Goal: Task Accomplishment & Management: Use online tool/utility

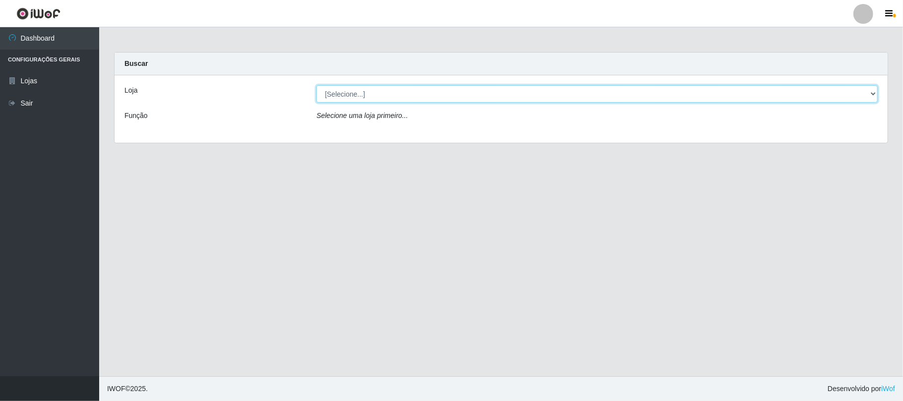
click at [399, 94] on select "[Selecione...] Super Vilton" at bounding box center [596, 93] width 561 height 17
select select "379"
click at [316, 85] on select "[Selecione...] Super Vilton" at bounding box center [596, 93] width 561 height 17
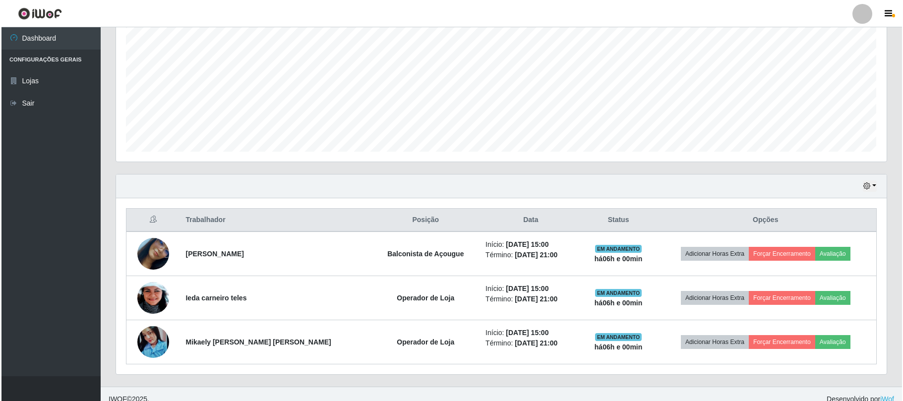
scroll to position [215, 0]
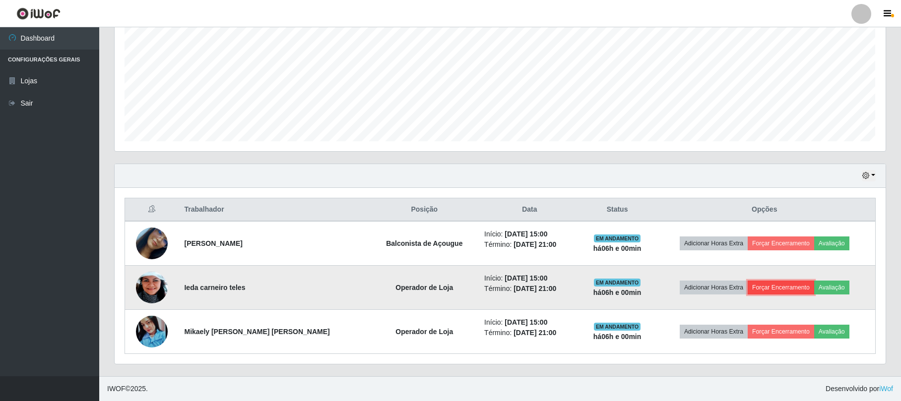
click at [759, 291] on button "Forçar Encerramento" at bounding box center [780, 288] width 66 height 14
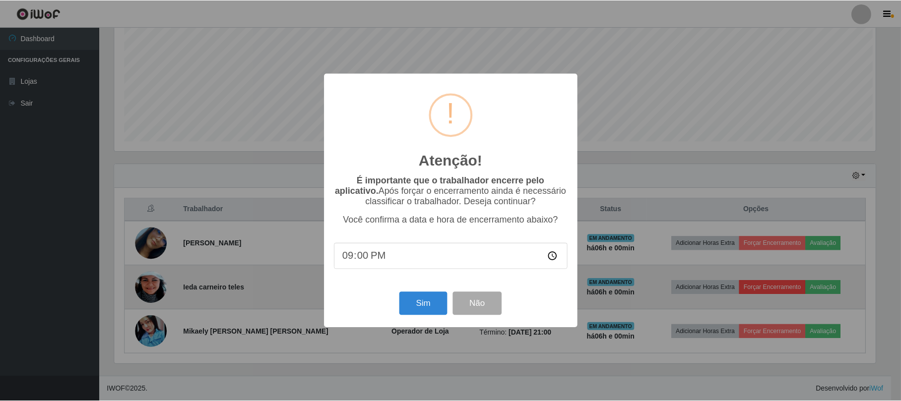
scroll to position [206, 763]
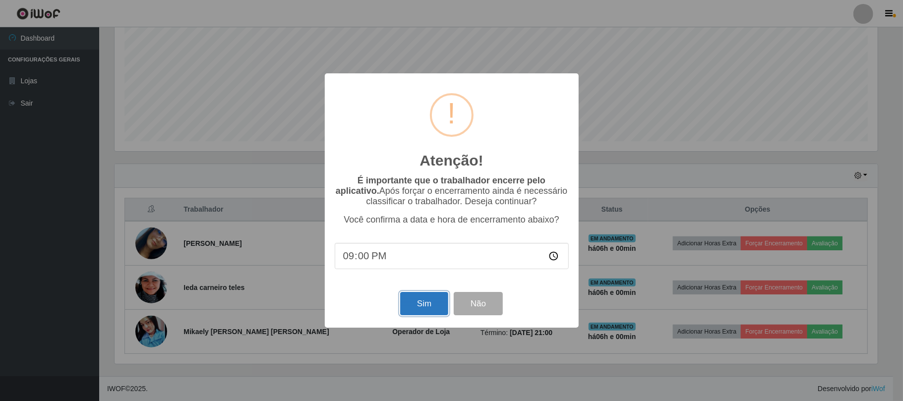
click at [418, 305] on button "Sim" at bounding box center [424, 303] width 48 height 23
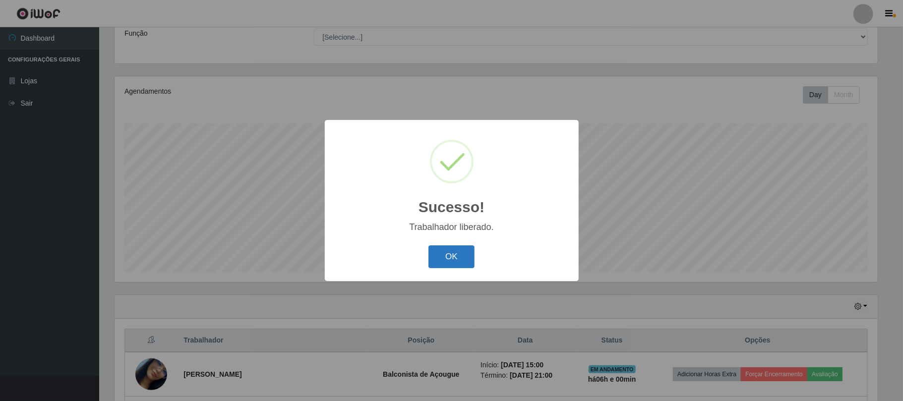
click at [453, 259] on button "OK" at bounding box center [452, 257] width 46 height 23
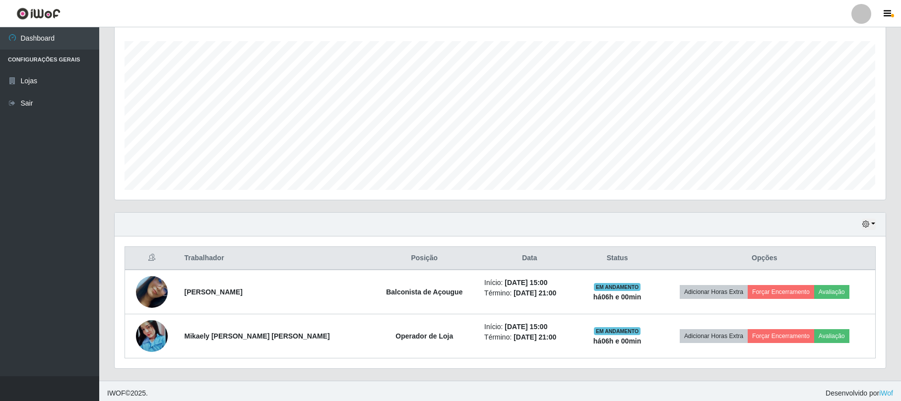
scroll to position [171, 0]
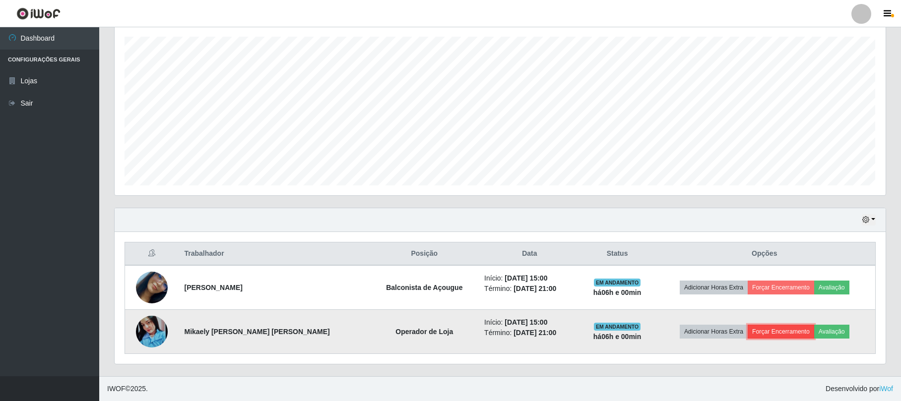
click at [772, 328] on button "Forçar Encerramento" at bounding box center [780, 332] width 66 height 14
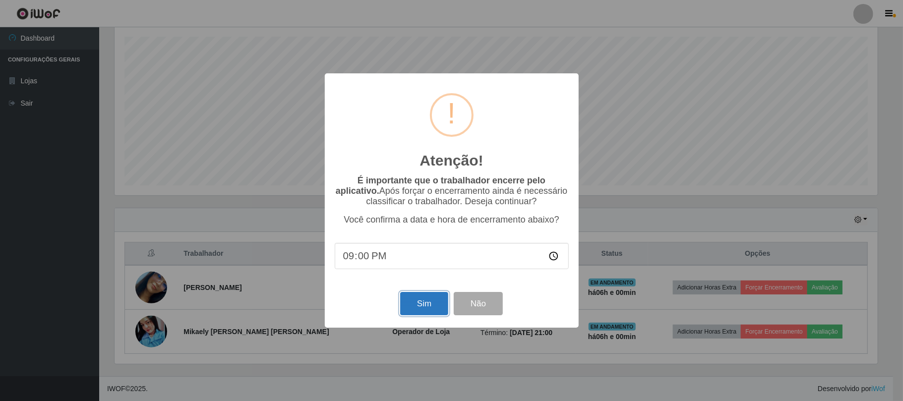
click at [412, 308] on button "Sim" at bounding box center [424, 303] width 48 height 23
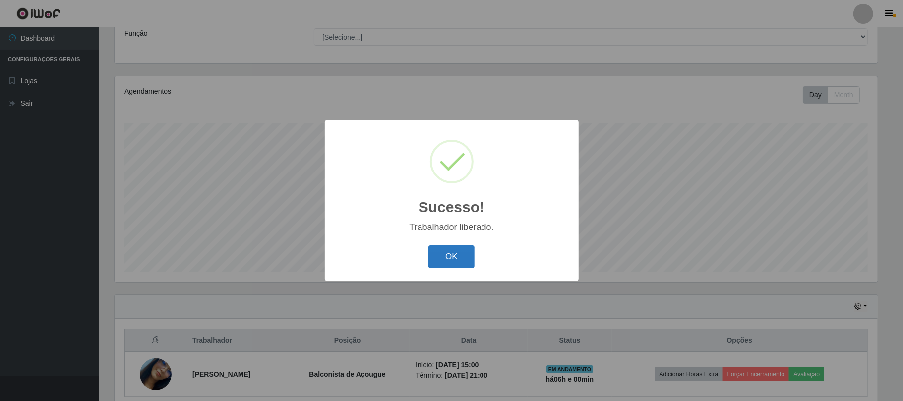
click at [452, 263] on button "OK" at bounding box center [452, 257] width 46 height 23
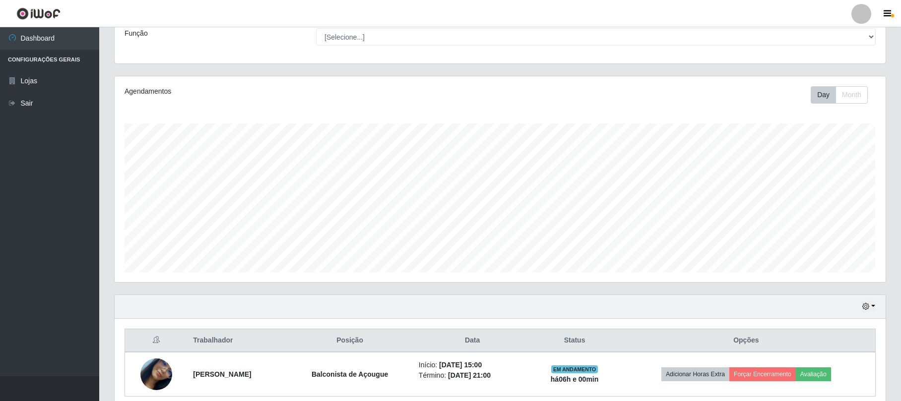
scroll to position [127, 0]
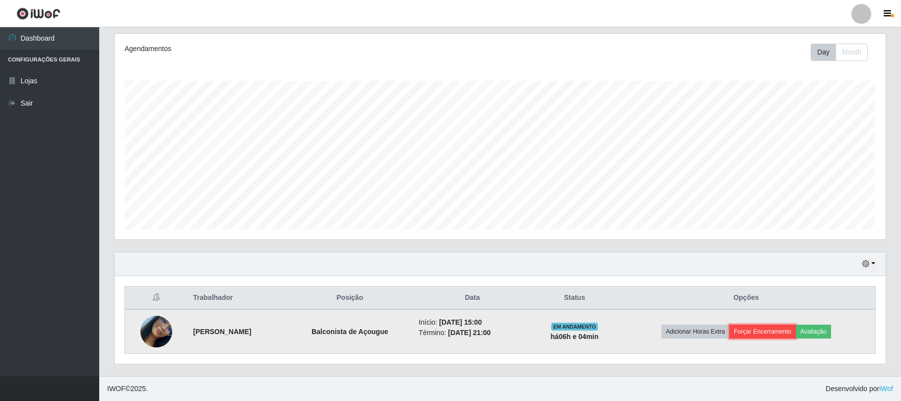
click at [754, 332] on button "Forçar Encerramento" at bounding box center [762, 332] width 66 height 14
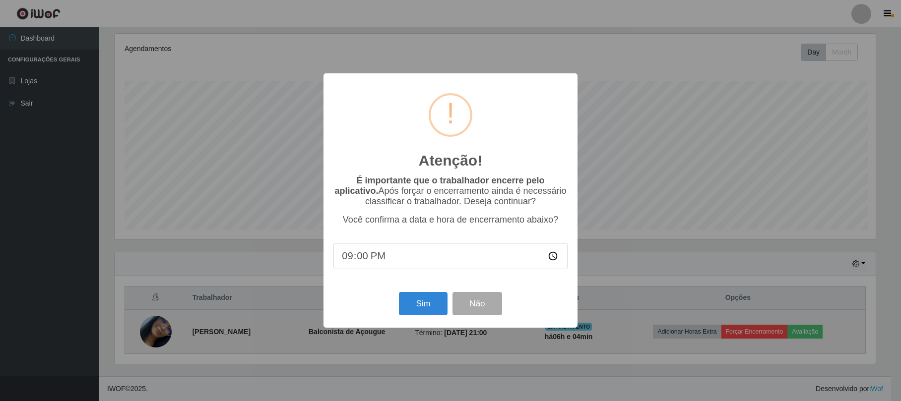
scroll to position [206, 763]
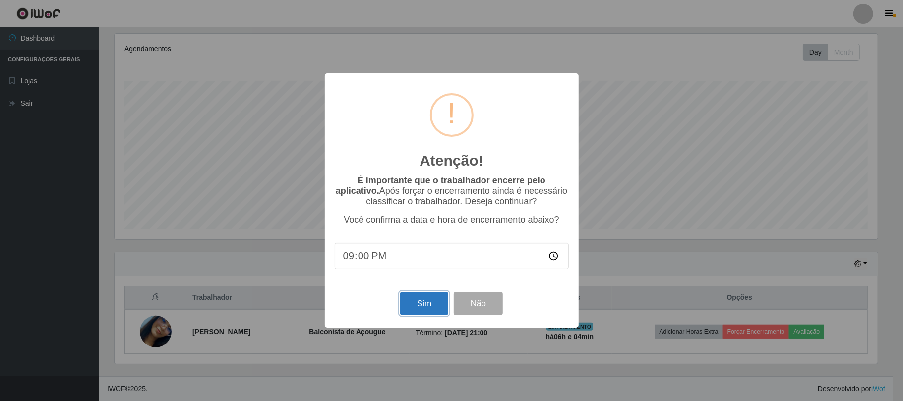
click at [431, 311] on button "Sim" at bounding box center [424, 303] width 48 height 23
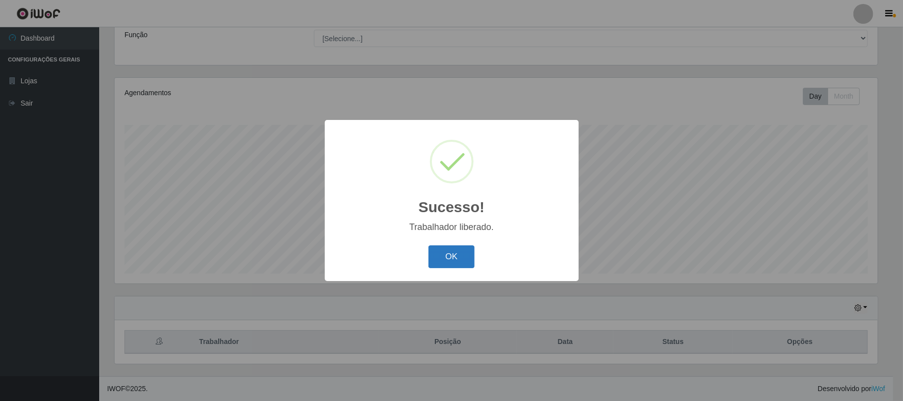
click at [456, 254] on button "OK" at bounding box center [452, 257] width 46 height 23
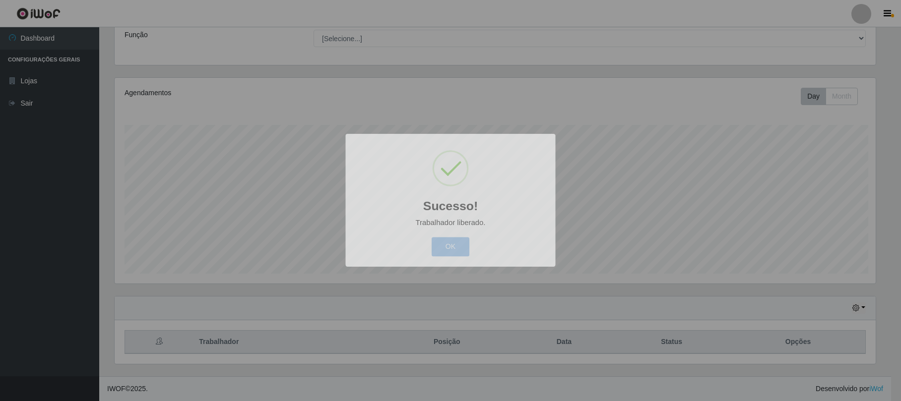
scroll to position [206, 770]
